Goal: Book appointment/travel/reservation

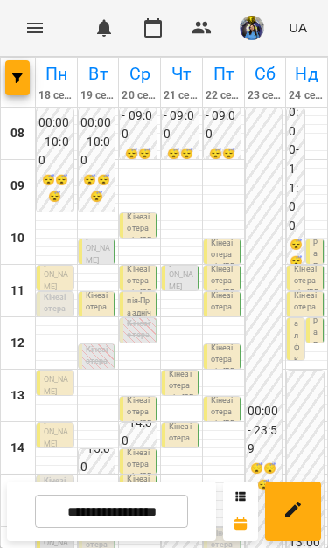
scroll to position [218, 0]
click at [54, 292] on p "Кінезіотерапія ([PERSON_NAME])" at bounding box center [56, 327] width 25 height 71
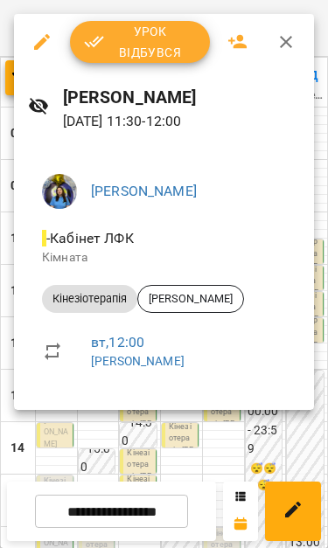
click at [277, 38] on icon "button" at bounding box center [285, 41] width 21 height 21
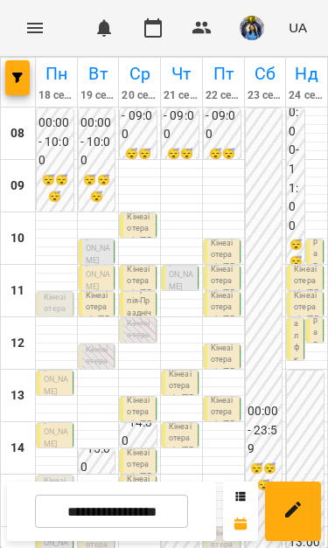
scroll to position [36, 0]
click at [54, 475] on p "Кінезіотерапія ([PERSON_NAME])" at bounding box center [56, 510] width 25 height 71
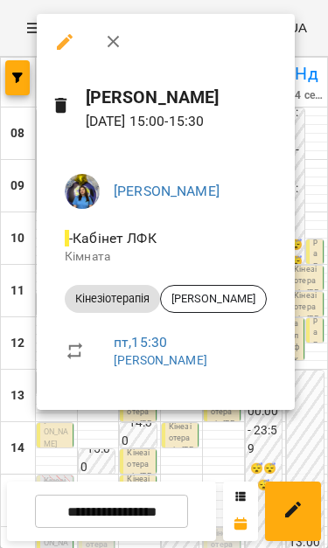
click at [221, 460] on div at bounding box center [164, 274] width 328 height 548
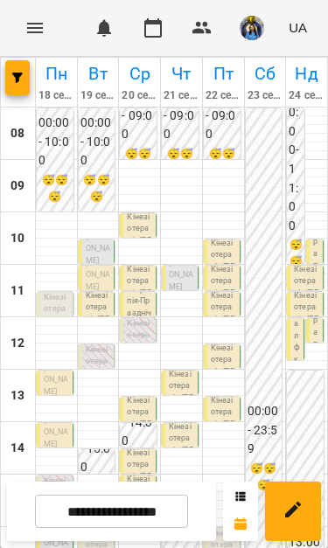
click at [49, 495] on span "[PERSON_NAME]" at bounding box center [56, 511] width 24 height 32
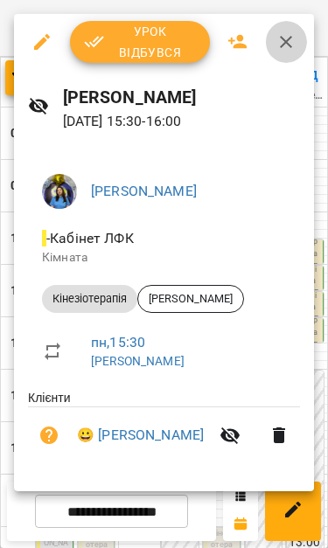
click at [285, 43] on icon "button" at bounding box center [286, 42] width 12 height 12
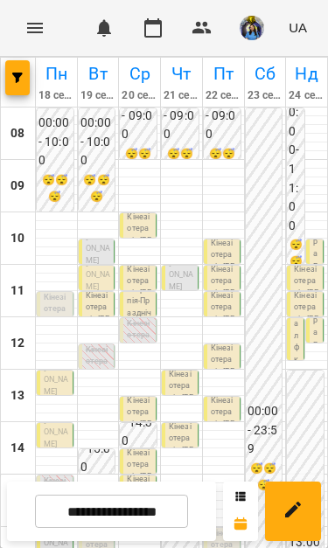
scroll to position [95, 0]
click at [105, 290] on p "Кінезіотерапія - Цюпа Матвій" at bounding box center [98, 319] width 25 height 59
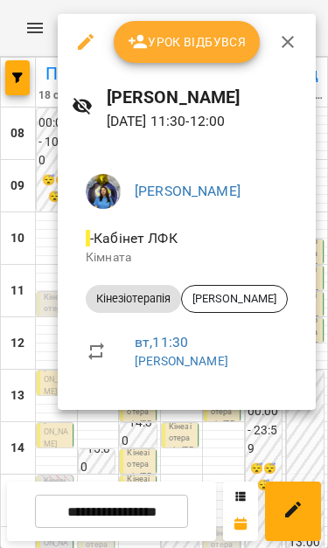
click at [170, 454] on div at bounding box center [164, 274] width 328 height 548
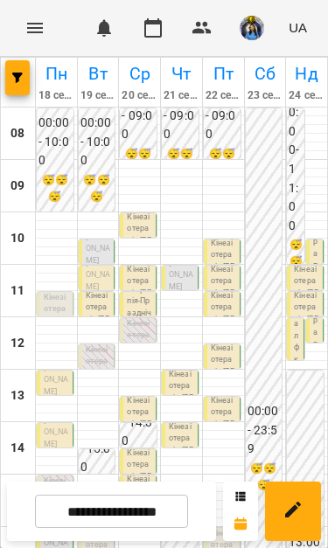
scroll to position [87, 0]
click at [84, 292] on div "11:30 Кінезіотерапія - Цюпа Матвій" at bounding box center [97, 309] width 37 height 35
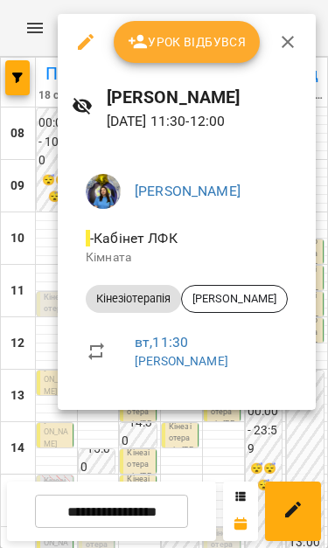
click at [165, 425] on div at bounding box center [164, 274] width 328 height 548
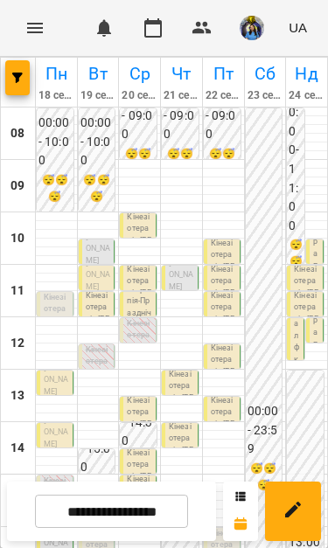
scroll to position [319, 0]
click at [0, 523] on html "For Business 0 UA Пн 18 серп Вт 19 серп Ср 20 серп Чт 21 серп Пт 22 серп Сб 23 …" at bounding box center [164, 434] width 328 height 868
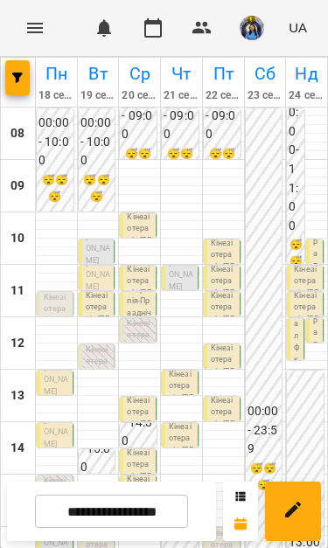
click at [153, 514] on input "**********" at bounding box center [111, 512] width 153 height 34
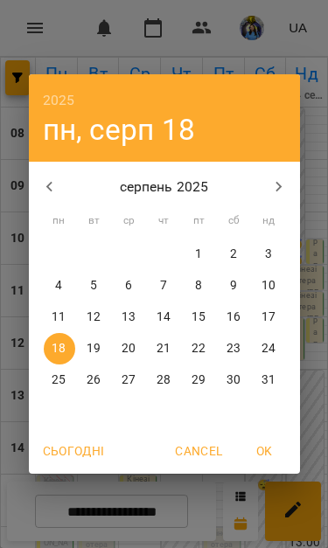
click at [59, 384] on p "25" at bounding box center [59, 379] width 14 height 17
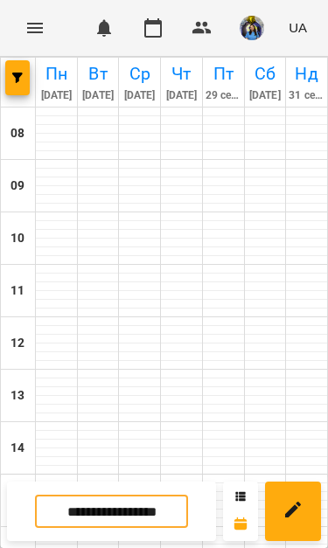
type input "**********"
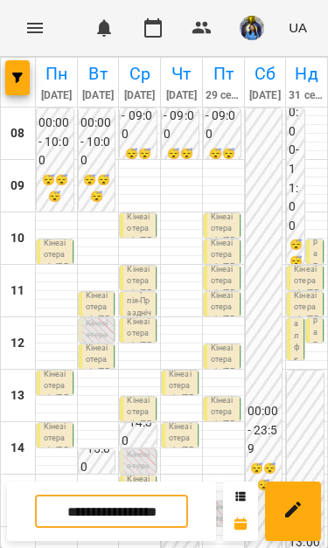
click at [185, 369] on p "Кінезіотерапія - [PERSON_NAME]" at bounding box center [181, 398] width 25 height 59
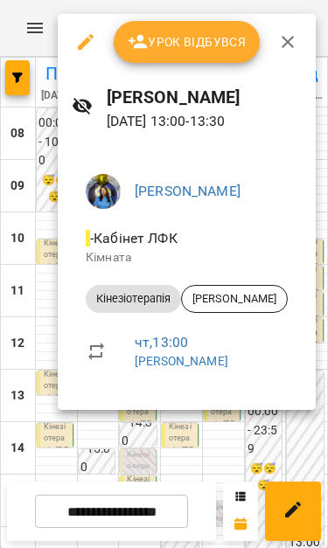
click at [206, 457] on div at bounding box center [164, 274] width 328 height 548
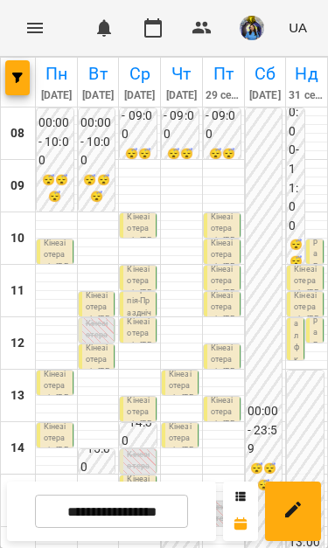
click at [92, 318] on p "Кінезіотерапія ([PERSON_NAME])" at bounding box center [98, 353] width 25 height 71
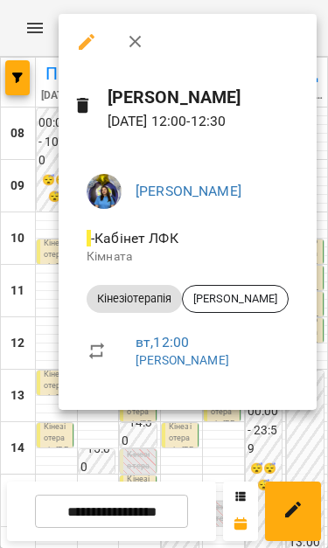
click at [244, 437] on div at bounding box center [164, 274] width 328 height 548
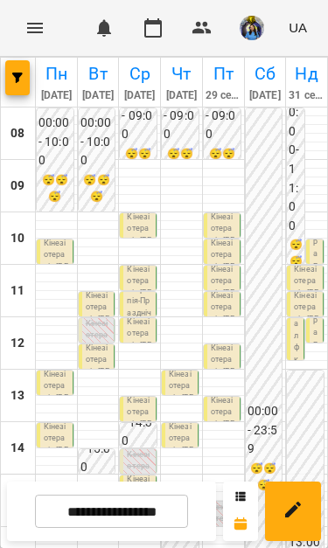
scroll to position [184, 0]
click at [235, 502] on p "Кінезіотерапія ([PERSON_NAME])" at bounding box center [223, 537] width 25 height 71
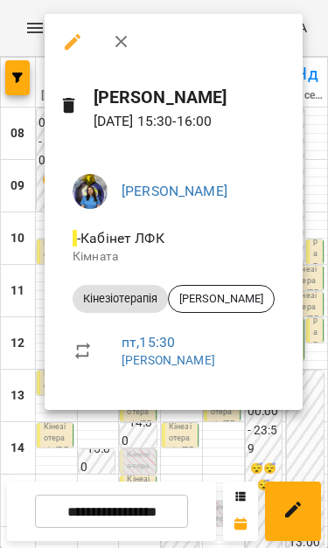
click at [218, 456] on div at bounding box center [164, 274] width 328 height 548
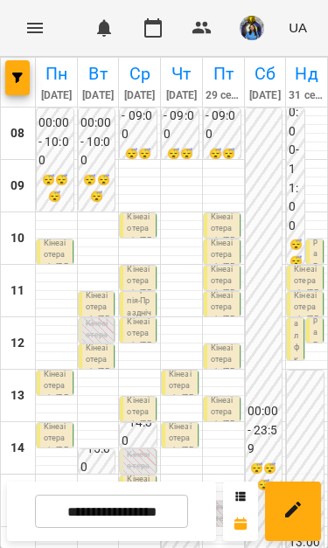
scroll to position [37, 0]
